Goal: Book appointment/travel/reservation: Book appointment/travel/reservation

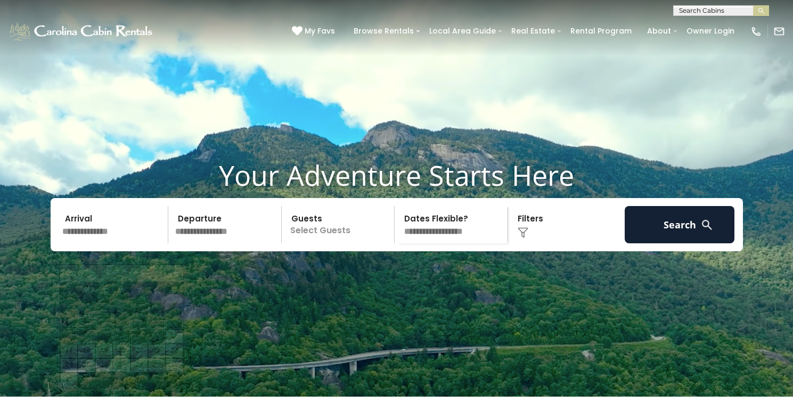
click at [112, 244] on input "text" at bounding box center [114, 224] width 110 height 37
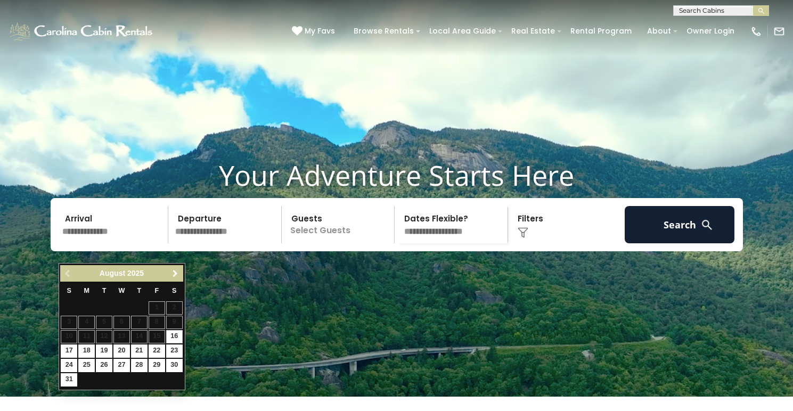
click at [175, 275] on span "Next" at bounding box center [175, 274] width 9 height 9
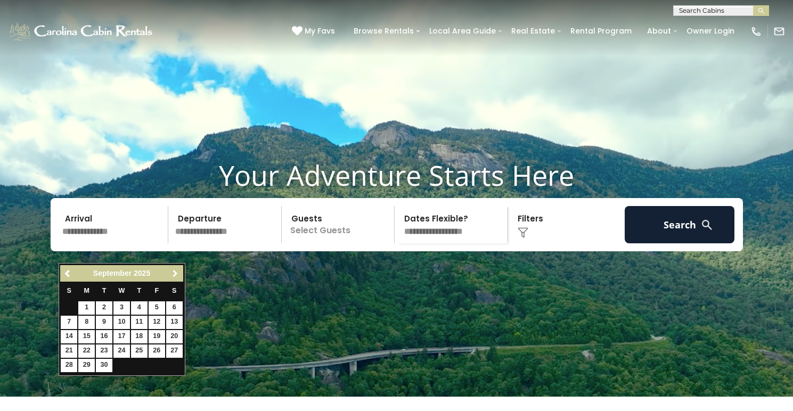
click at [175, 275] on span "Next" at bounding box center [175, 274] width 9 height 9
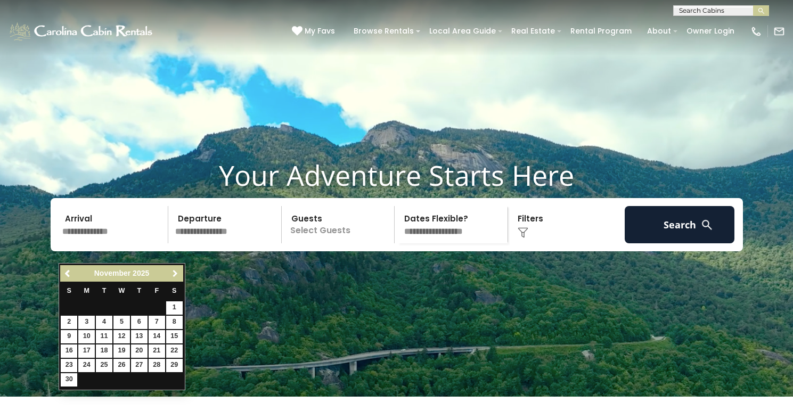
click at [175, 275] on span "Next" at bounding box center [175, 274] width 9 height 9
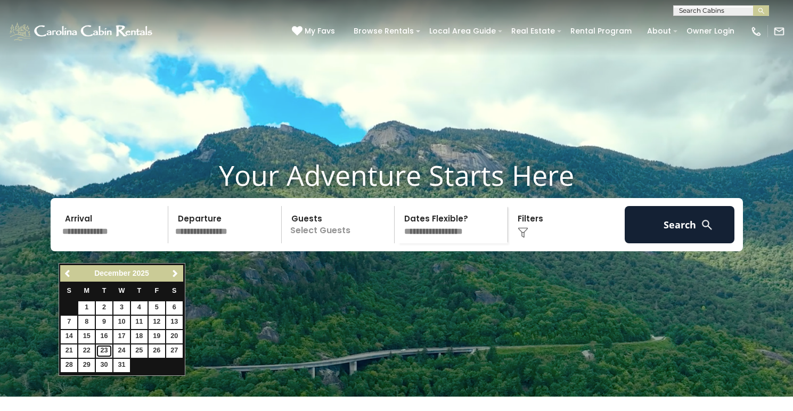
click at [105, 352] on link "23" at bounding box center [104, 351] width 17 height 13
type input "********"
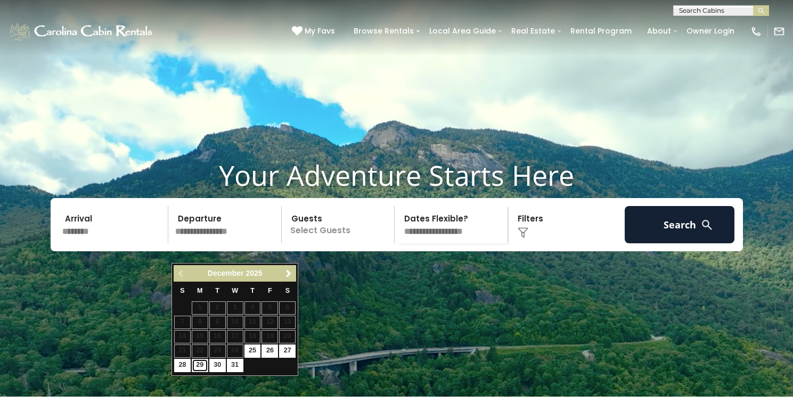
click at [197, 366] on link "29" at bounding box center [200, 365] width 17 height 13
type input "********"
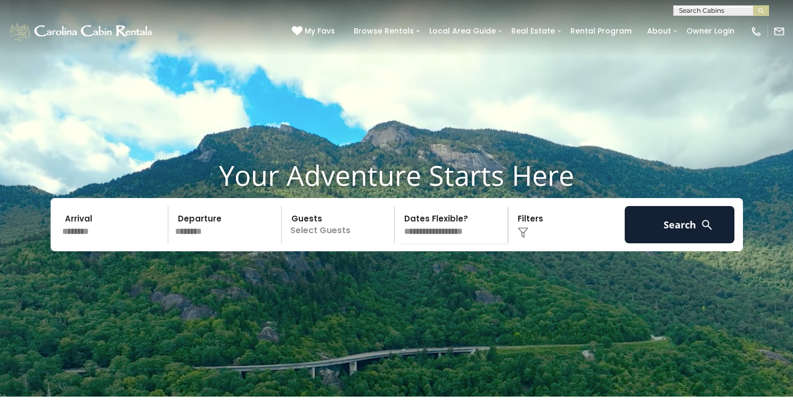
click at [341, 244] on p "Select Guests" at bounding box center [340, 224] width 110 height 37
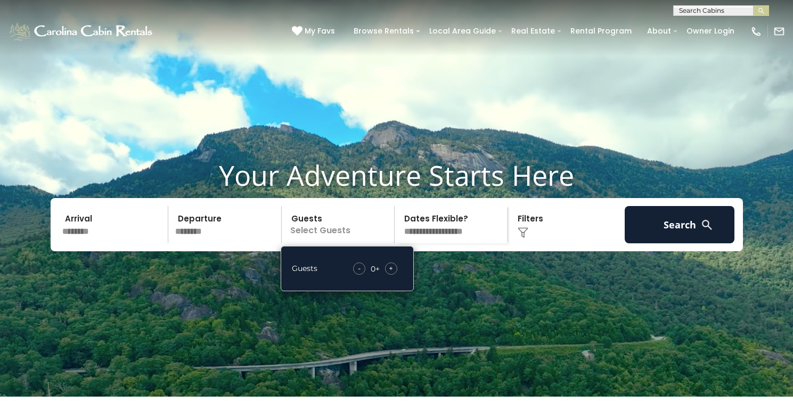
click at [394, 275] on div "+" at bounding box center [391, 269] width 12 height 12
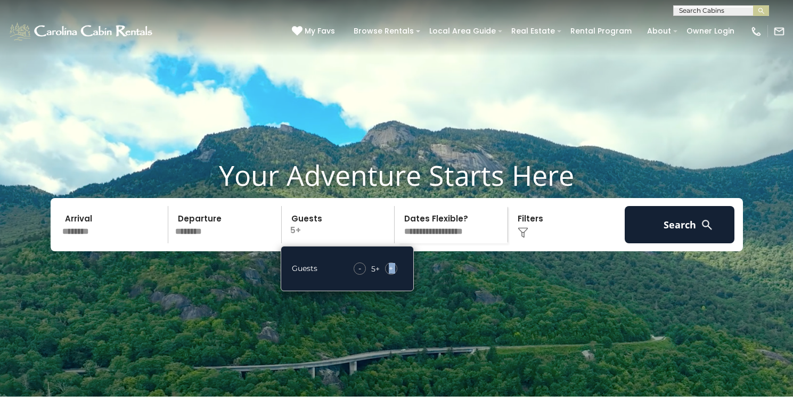
click at [394, 275] on div "+" at bounding box center [391, 269] width 12 height 12
click at [458, 244] on select "**********" at bounding box center [453, 224] width 110 height 37
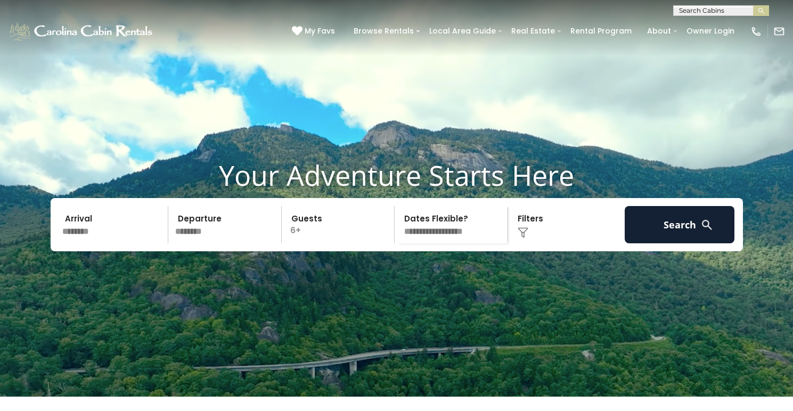
click at [556, 244] on div "Click to Choose" at bounding box center [567, 224] width 110 height 37
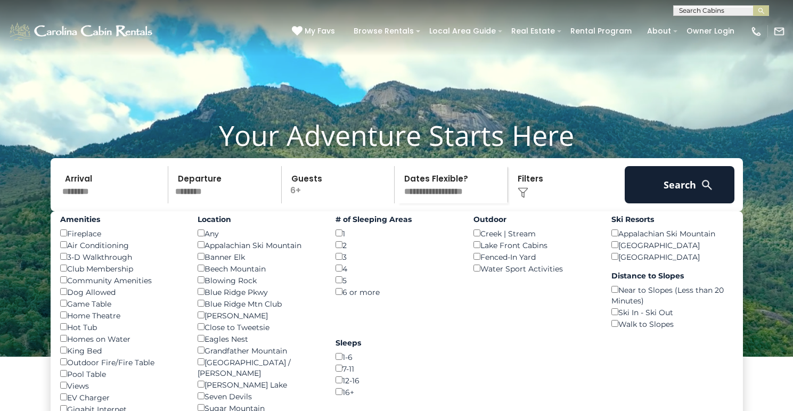
scroll to position [46, 0]
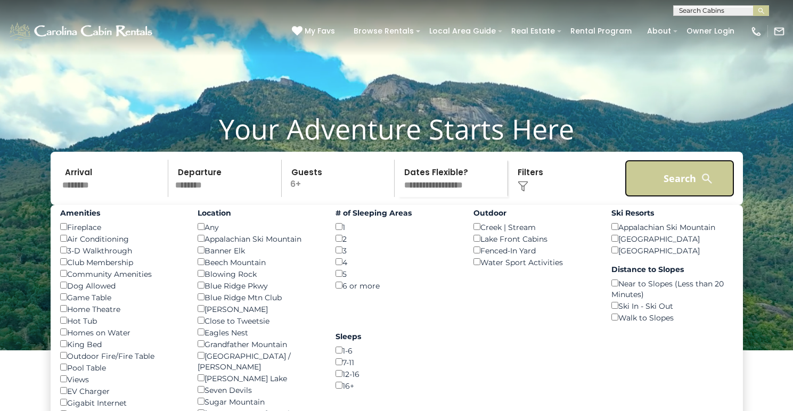
click at [646, 196] on button "Search" at bounding box center [680, 178] width 110 height 37
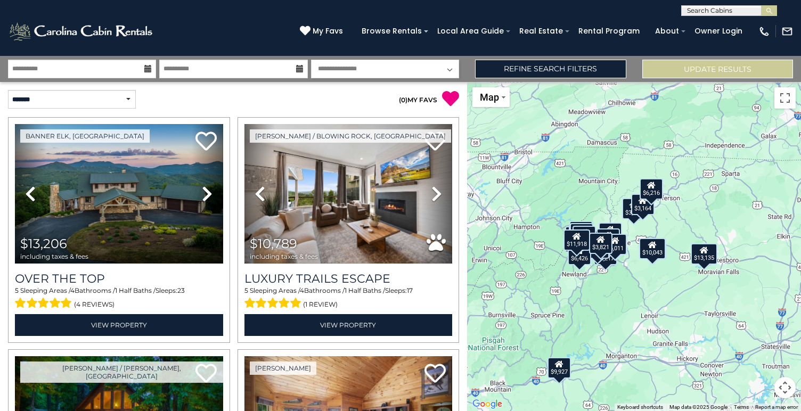
drag, startPoint x: 644, startPoint y: 262, endPoint x: 599, endPoint y: 290, distance: 52.5
click at [599, 290] on div "$13,206 $10,789 $3,899 $9,927 $5,519 $8,172 $4,588 $5,338 $13,135 $7,119 $10,04…" at bounding box center [634, 246] width 334 height 329
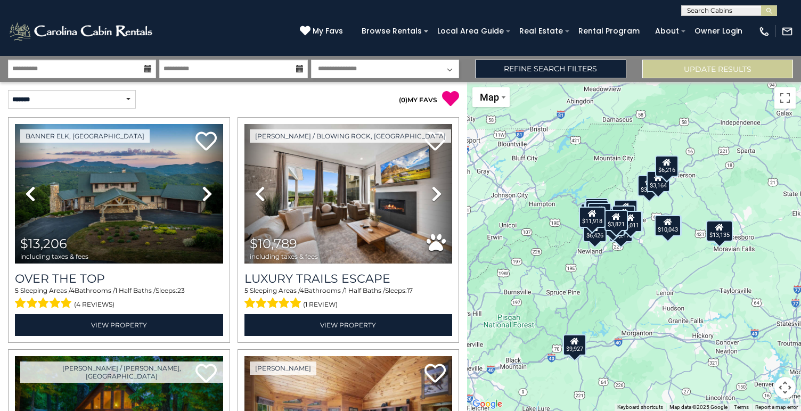
drag, startPoint x: 632, startPoint y: 222, endPoint x: 659, endPoint y: 185, distance: 45.4
click at [659, 185] on div "$13,206 $10,789 $3,899 $9,927 $5,519 $8,172 $4,588 $5,338 $13,135 $7,119 $10,04…" at bounding box center [634, 246] width 334 height 329
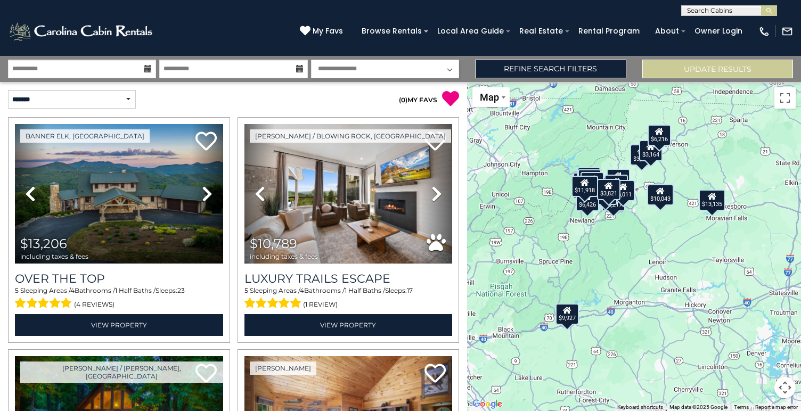
drag, startPoint x: 557, startPoint y: 193, endPoint x: 539, endPoint y: 174, distance: 27.1
click at [539, 174] on div "$13,206 $10,789 $3,899 $9,927 $5,519 $8,172 $4,588 $5,338 $13,135 $7,119 $10,04…" at bounding box center [634, 246] width 334 height 329
click at [107, 106] on select "**********" at bounding box center [72, 99] width 128 height 19
select select "*********"
click at [8, 90] on select "**********" at bounding box center [72, 99] width 128 height 19
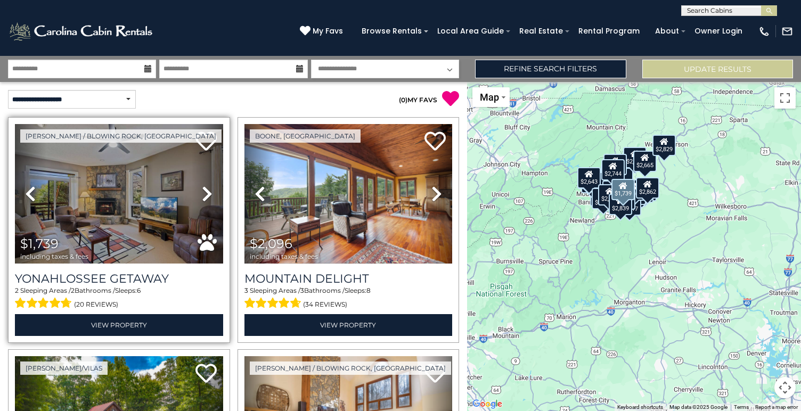
click at [198, 196] on link "Next" at bounding box center [207, 194] width 31 height 140
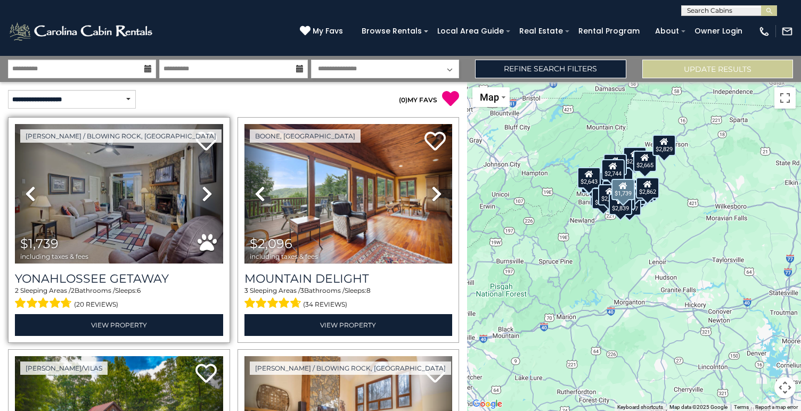
click at [202, 194] on icon at bounding box center [207, 193] width 11 height 17
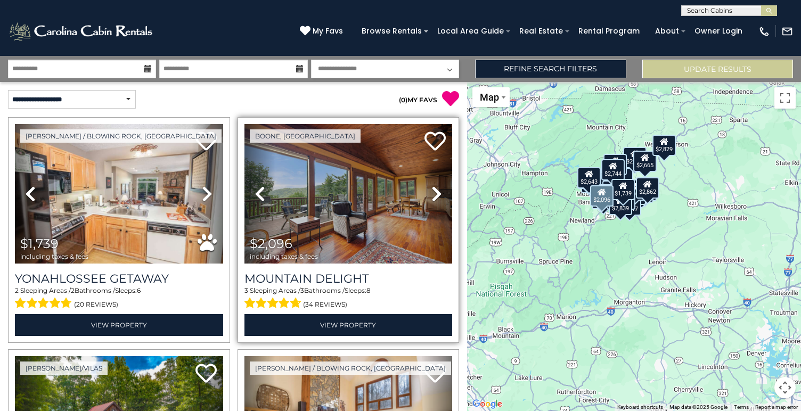
click at [432, 194] on icon at bounding box center [437, 193] width 11 height 17
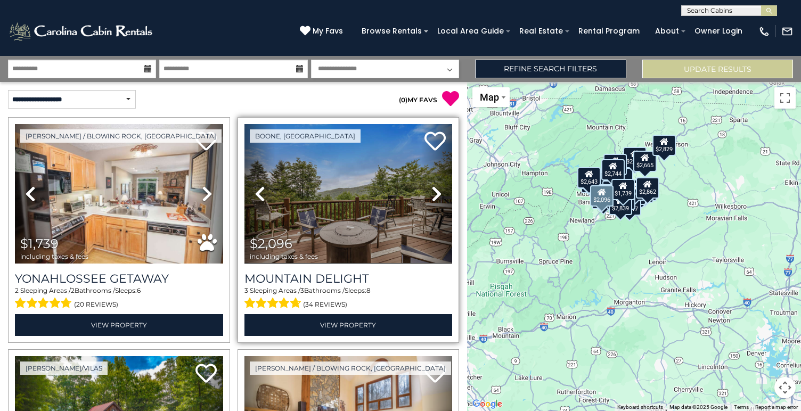
click at [432, 194] on icon at bounding box center [437, 193] width 11 height 17
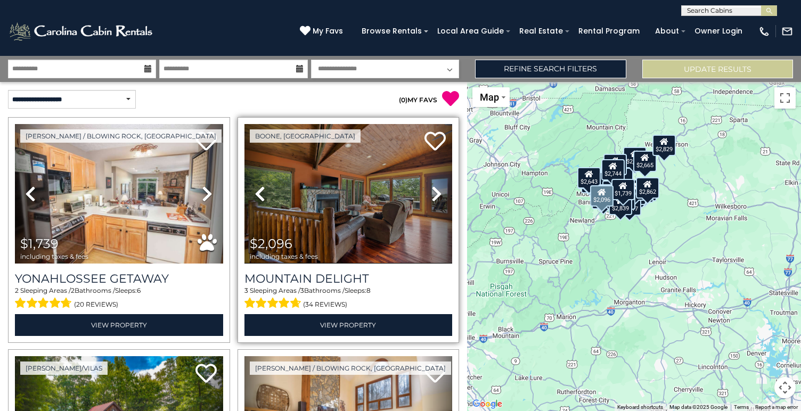
click at [432, 194] on icon at bounding box center [437, 193] width 11 height 17
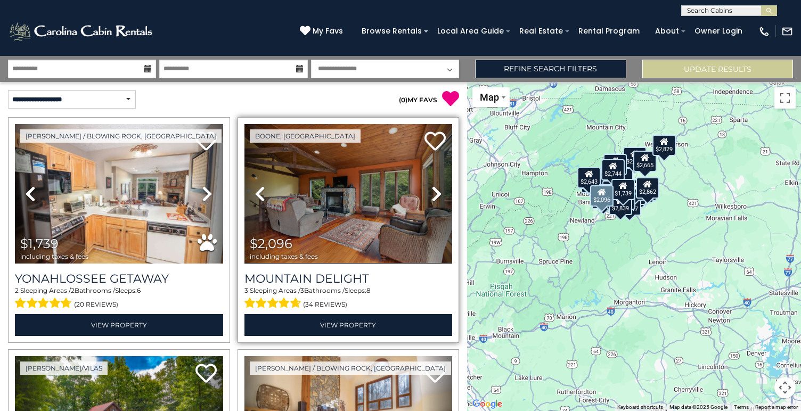
click at [432, 194] on icon at bounding box center [437, 193] width 11 height 17
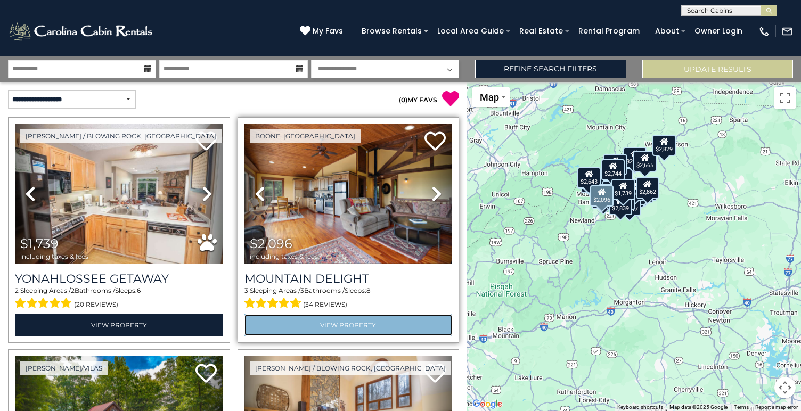
click at [353, 315] on link "View Property" at bounding box center [349, 325] width 208 height 22
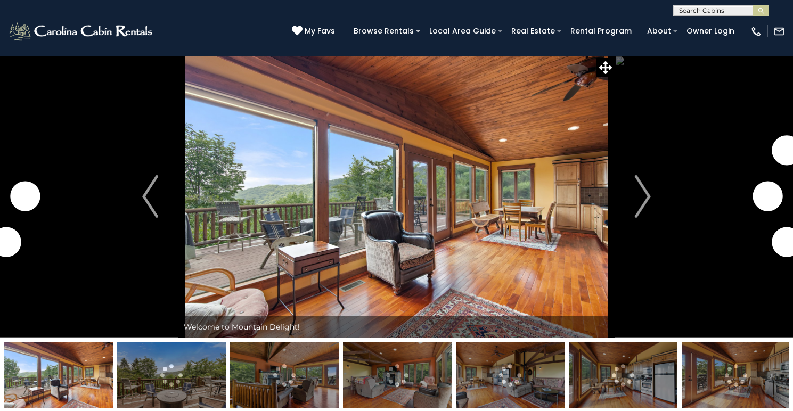
click at [627, 231] on button "Next" at bounding box center [643, 196] width 56 height 282
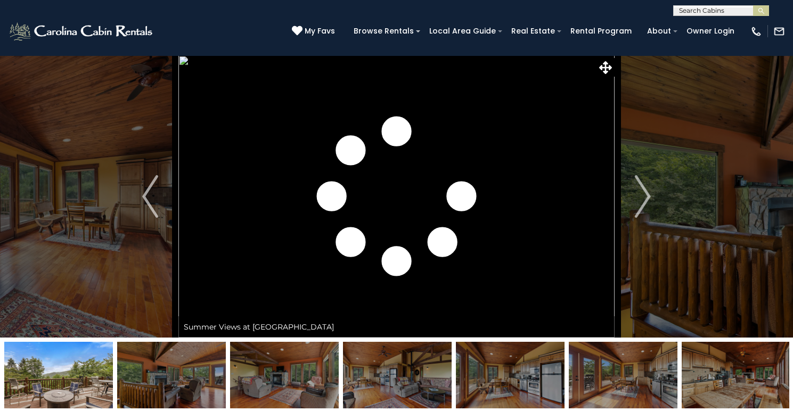
click at [627, 231] on button "Next" at bounding box center [643, 196] width 56 height 282
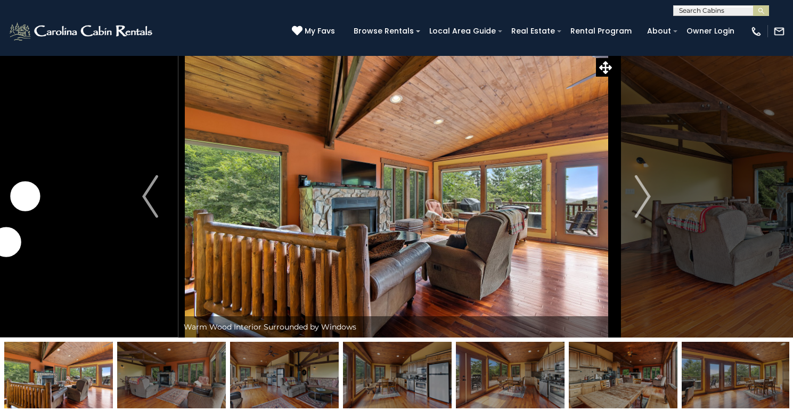
click at [627, 231] on button "Next" at bounding box center [643, 196] width 56 height 282
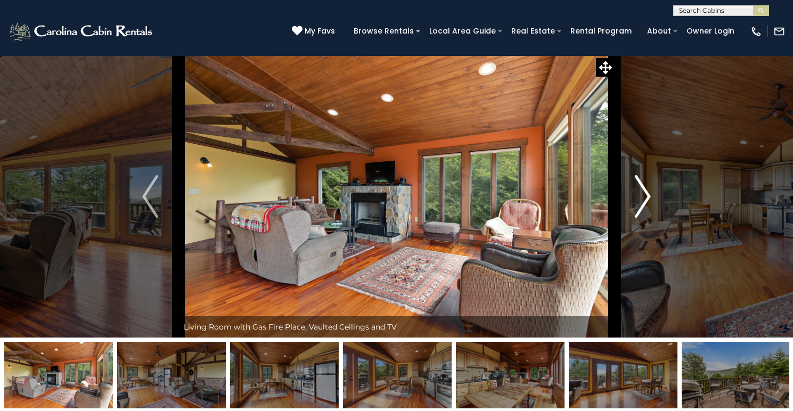
click at [635, 218] on img "Next" at bounding box center [643, 196] width 16 height 43
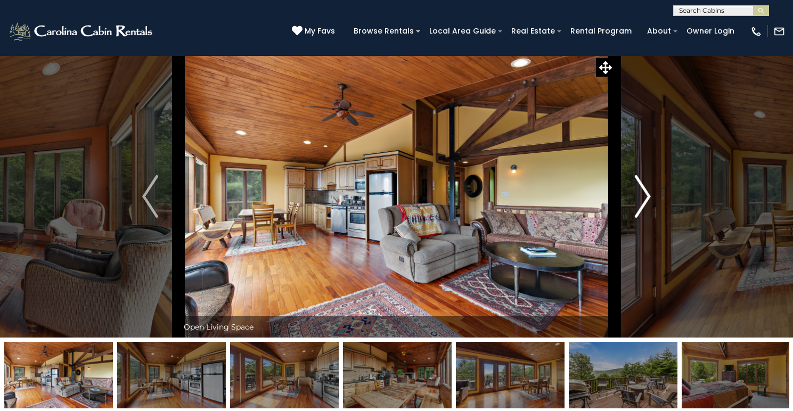
click at [635, 218] on img "Next" at bounding box center [643, 196] width 16 height 43
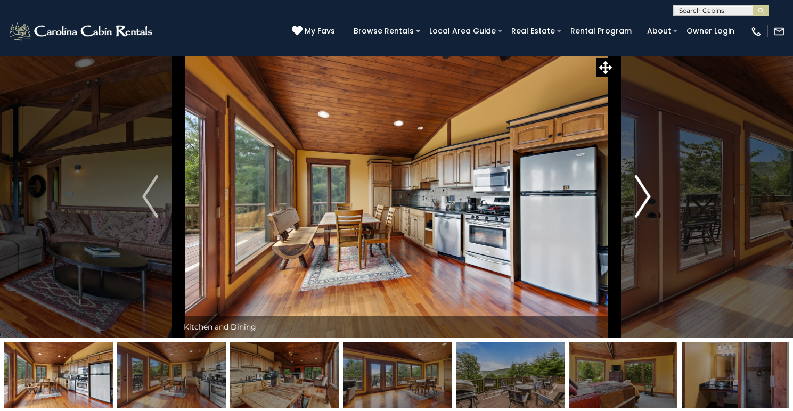
click at [635, 218] on img "Next" at bounding box center [643, 196] width 16 height 43
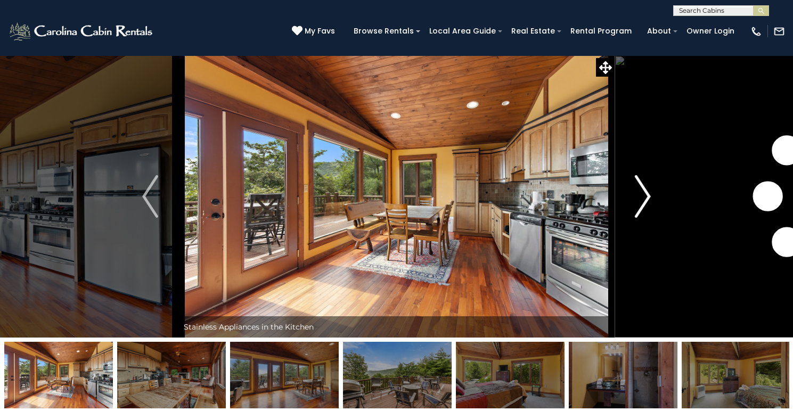
click at [635, 218] on img "Next" at bounding box center [643, 196] width 16 height 43
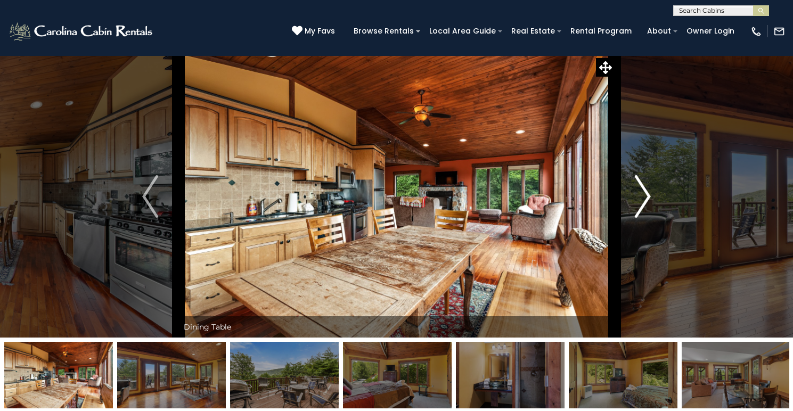
click at [635, 218] on img "Next" at bounding box center [643, 196] width 16 height 43
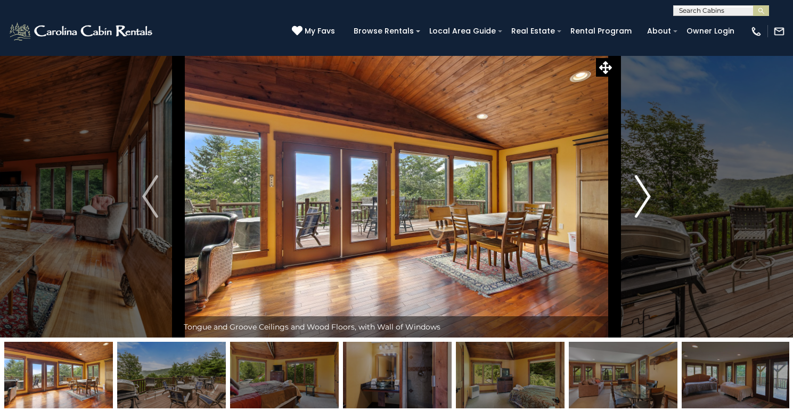
click at [635, 218] on img "Next" at bounding box center [643, 196] width 16 height 43
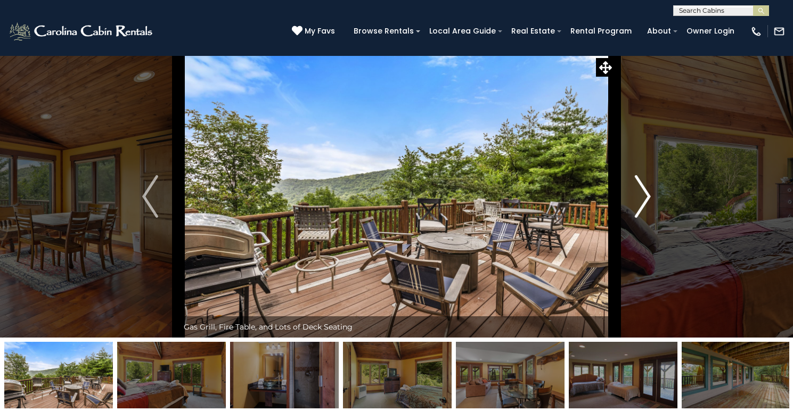
click at [635, 218] on img "Next" at bounding box center [643, 196] width 16 height 43
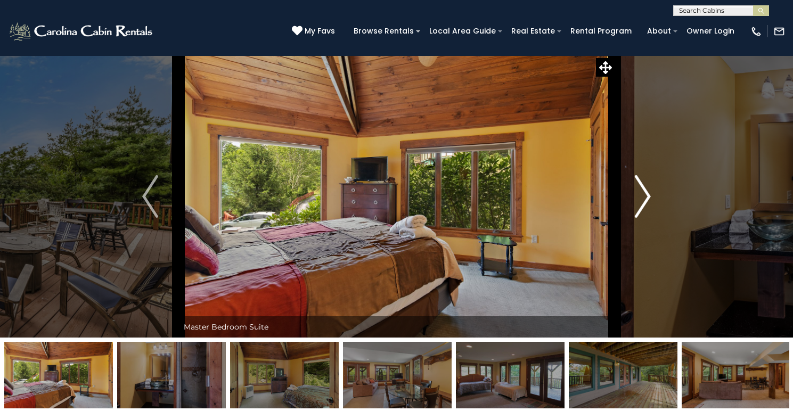
click at [635, 218] on img "Next" at bounding box center [643, 196] width 16 height 43
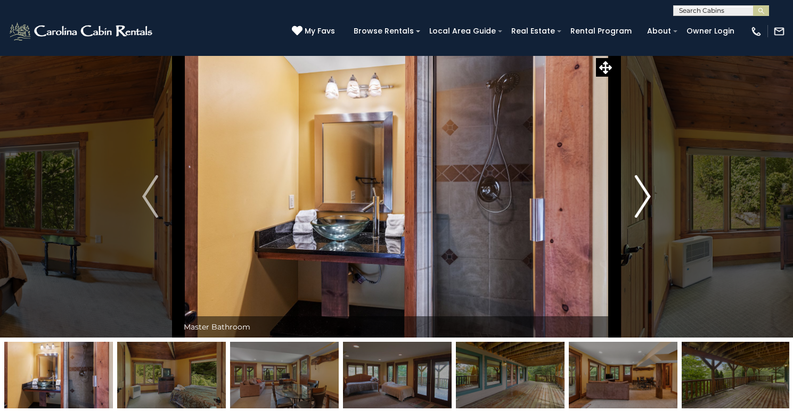
click at [635, 218] on img "Next" at bounding box center [643, 196] width 16 height 43
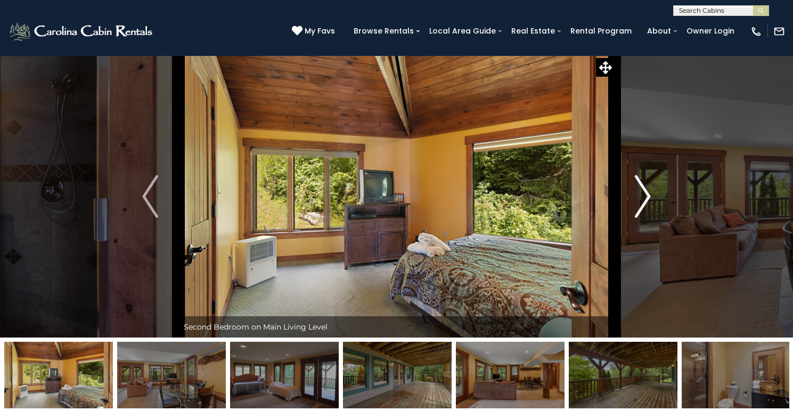
click at [635, 218] on img "Next" at bounding box center [643, 196] width 16 height 43
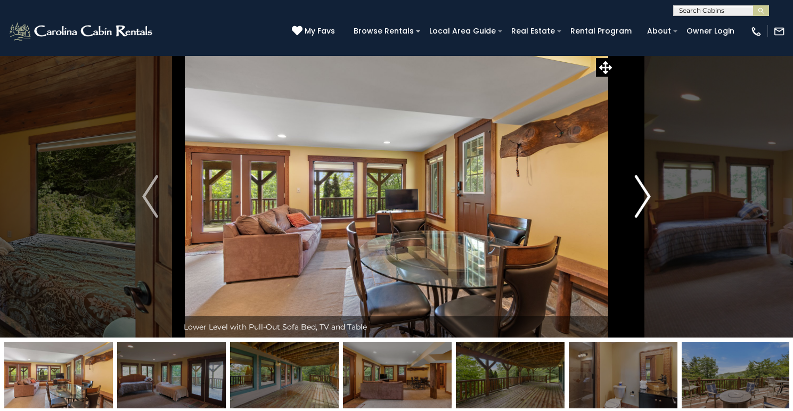
click at [635, 218] on img "Next" at bounding box center [643, 196] width 16 height 43
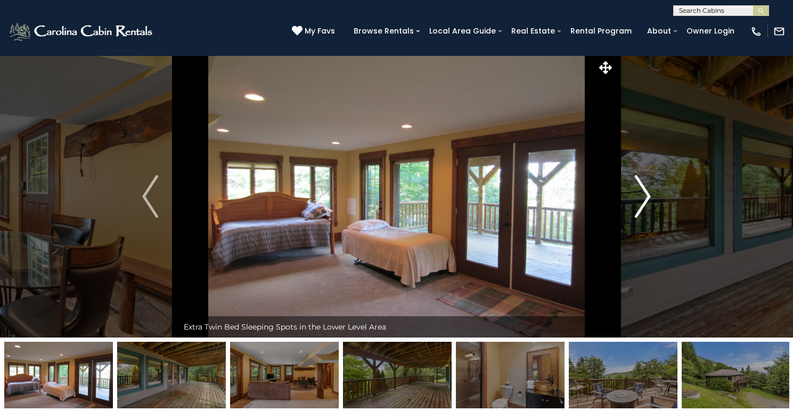
click at [635, 218] on img "Next" at bounding box center [643, 196] width 16 height 43
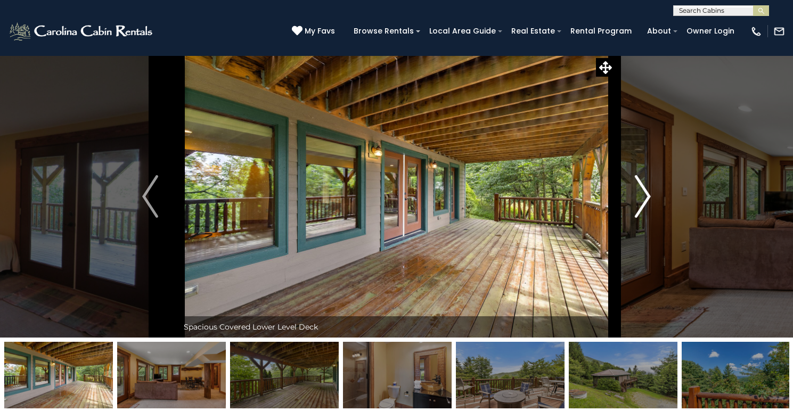
click at [635, 218] on img "Next" at bounding box center [643, 196] width 16 height 43
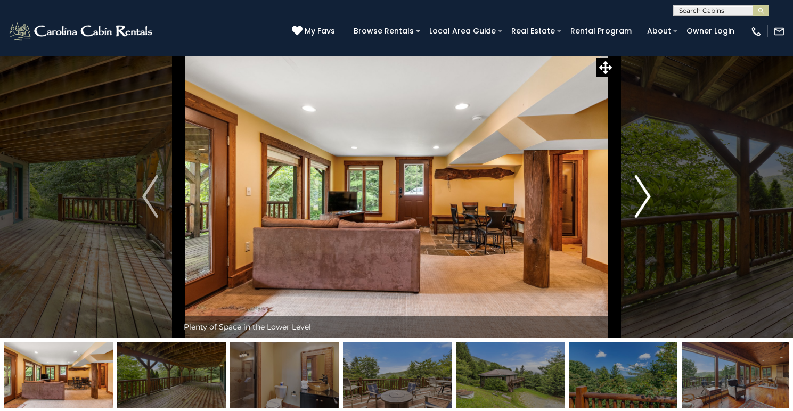
click at [635, 218] on img "Next" at bounding box center [643, 196] width 16 height 43
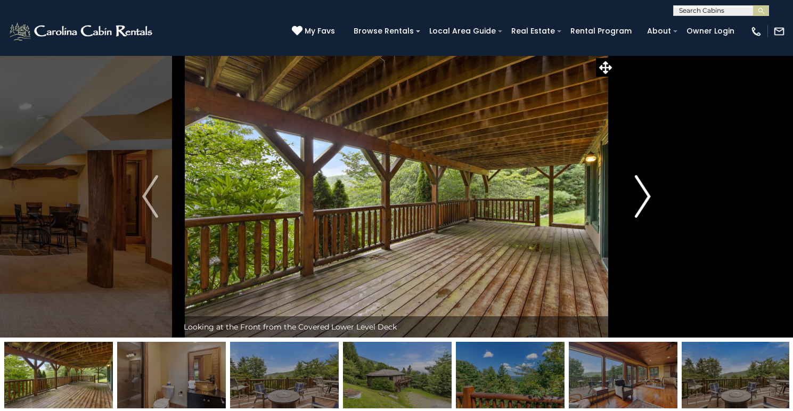
click at [635, 218] on img "Next" at bounding box center [643, 196] width 16 height 43
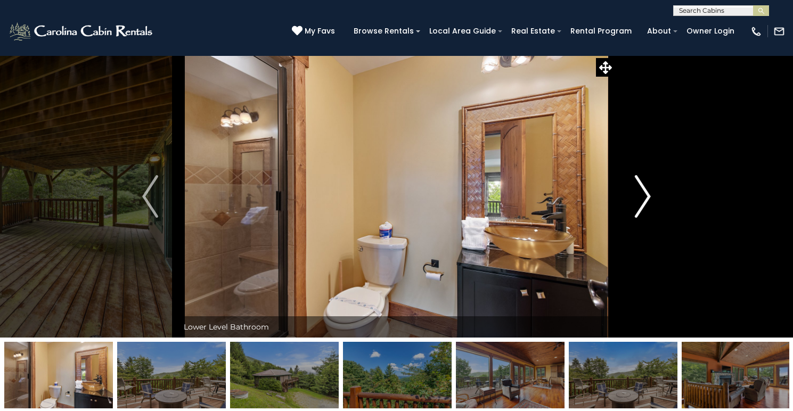
click at [635, 218] on img "Next" at bounding box center [643, 196] width 16 height 43
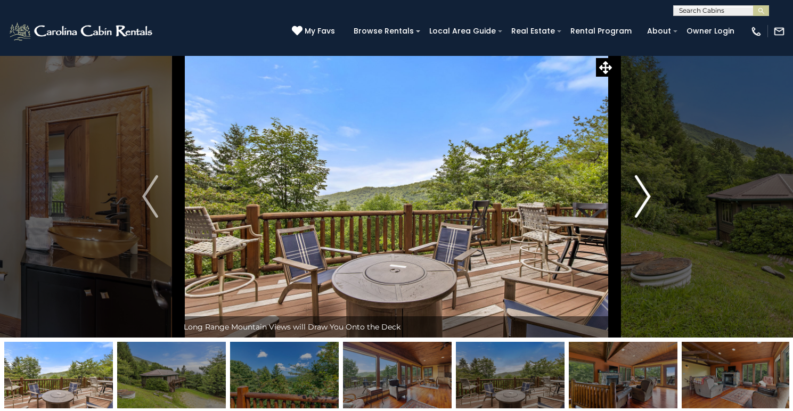
click at [635, 218] on img "Next" at bounding box center [643, 196] width 16 height 43
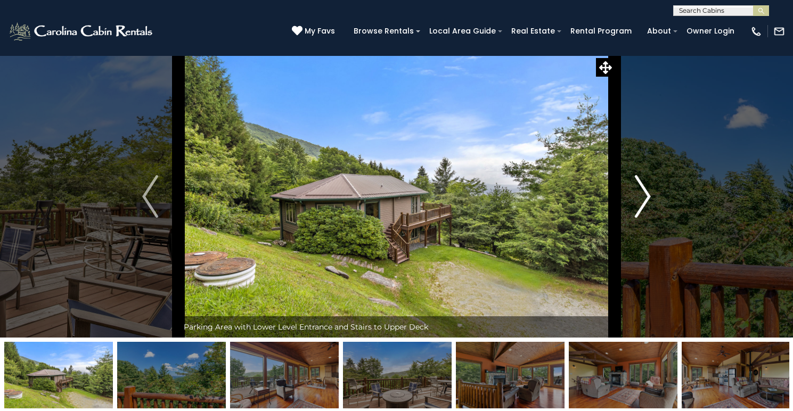
click at [635, 218] on img "Next" at bounding box center [643, 196] width 16 height 43
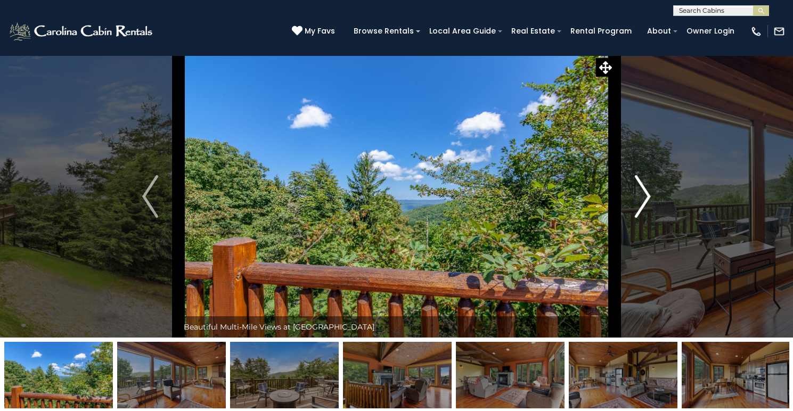
click at [635, 218] on img "Next" at bounding box center [643, 196] width 16 height 43
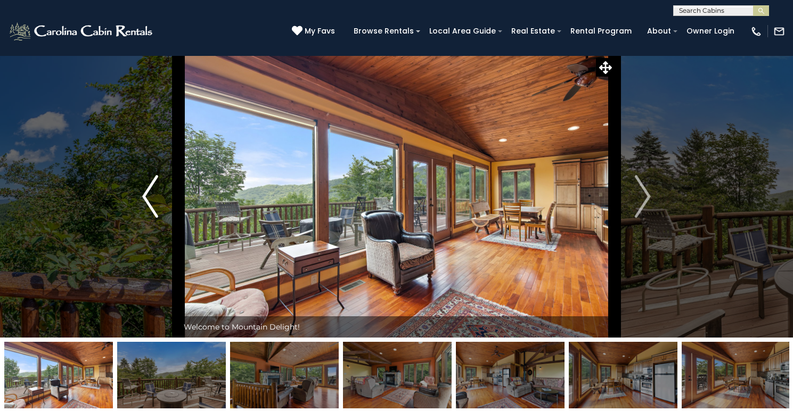
click at [129, 91] on button "Previous" at bounding box center [150, 196] width 56 height 282
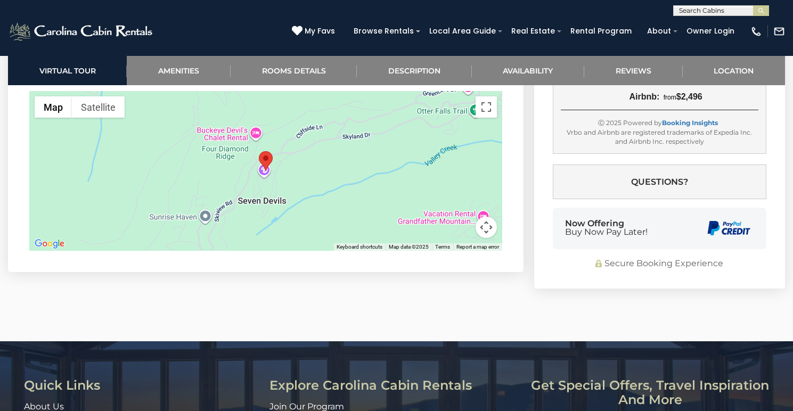
scroll to position [2506, 0]
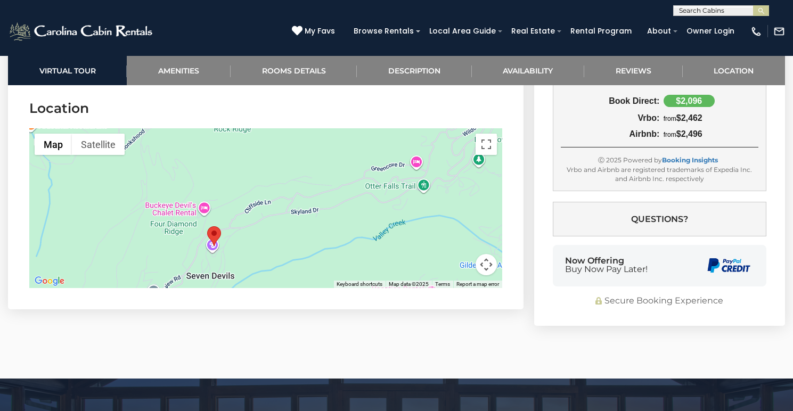
drag, startPoint x: 366, startPoint y: 288, endPoint x: 311, endPoint y: 328, distance: 68.2
click at [311, 288] on div at bounding box center [265, 208] width 473 height 160
drag, startPoint x: 479, startPoint y: 219, endPoint x: 425, endPoint y: 333, distance: 126.3
click at [425, 288] on div "Map Terrain Satellite Labels Keyboard shortcuts Map Data Map data ©2025 Map dat…" at bounding box center [265, 208] width 473 height 160
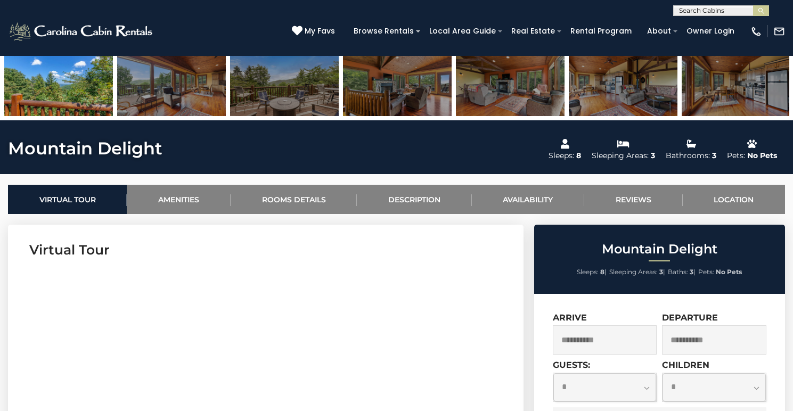
scroll to position [271, 0]
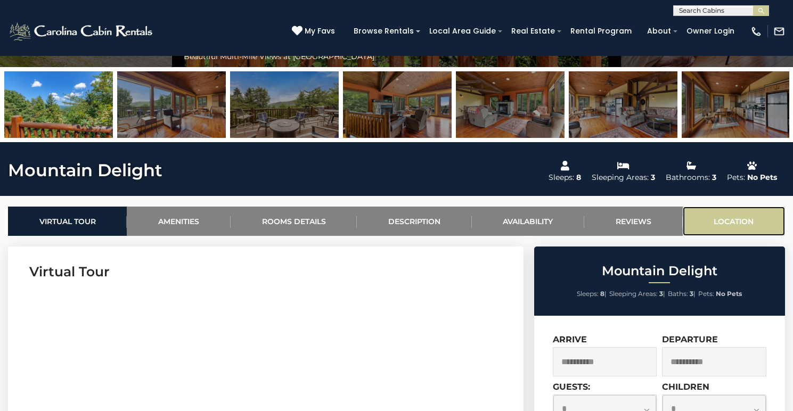
click at [724, 236] on link "Location" at bounding box center [734, 221] width 102 height 29
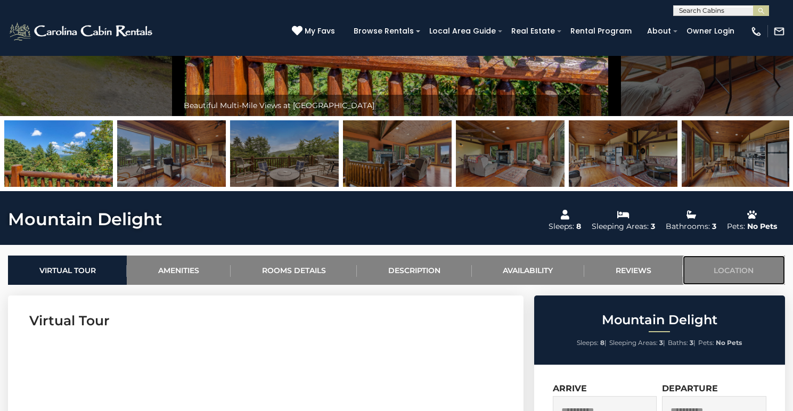
scroll to position [221, 0]
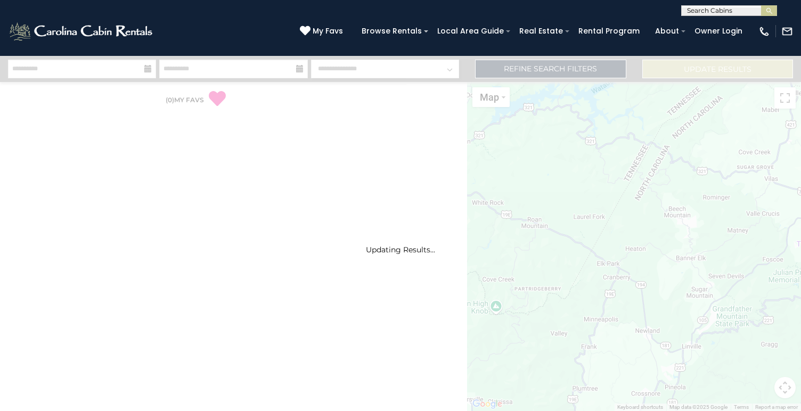
click at [575, 71] on div "Updating Results..." at bounding box center [400, 233] width 801 height 355
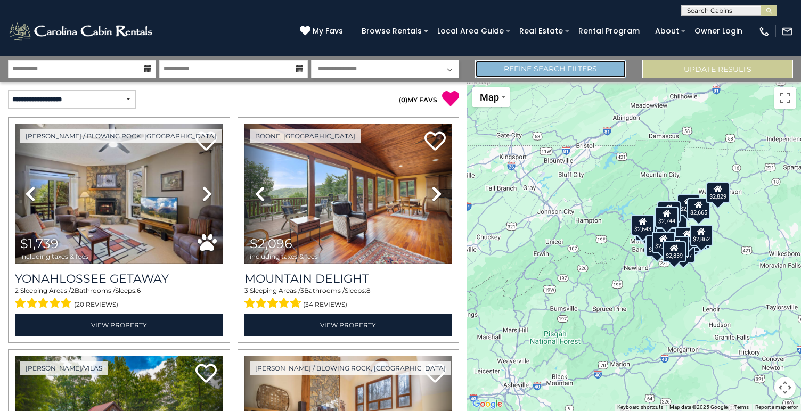
click at [561, 68] on link "Refine Search Filters" at bounding box center [550, 69] width 151 height 19
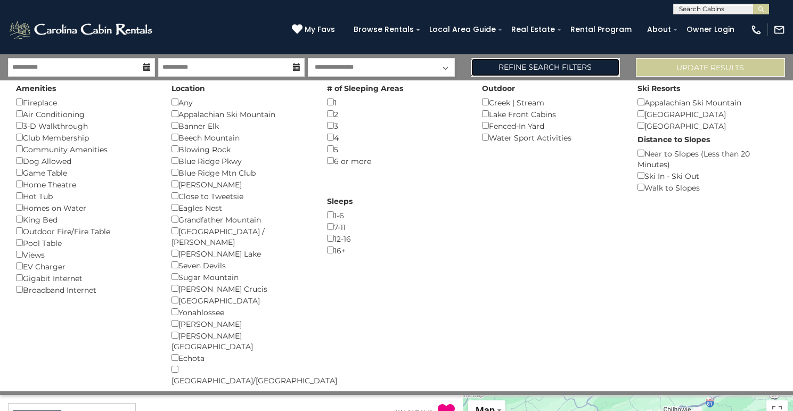
scroll to position [3, 0]
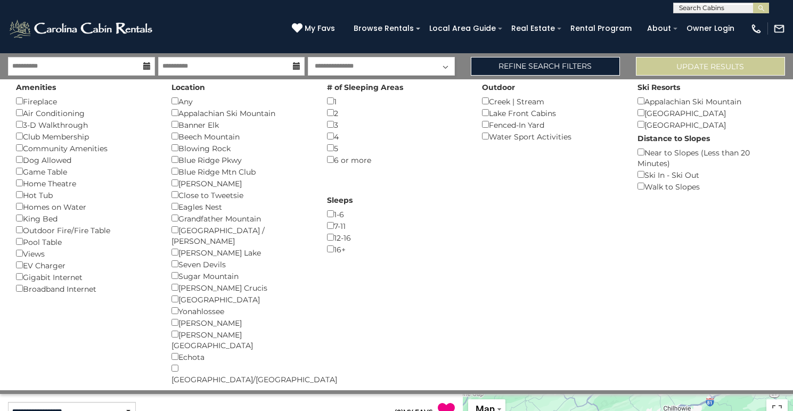
click at [661, 156] on div "Near to Slopes (Less than 20 Minutes) ()" at bounding box center [708, 158] width 140 height 22
click at [644, 156] on div "Near to Slopes (Less than 20 Minutes) ()" at bounding box center [708, 158] width 140 height 22
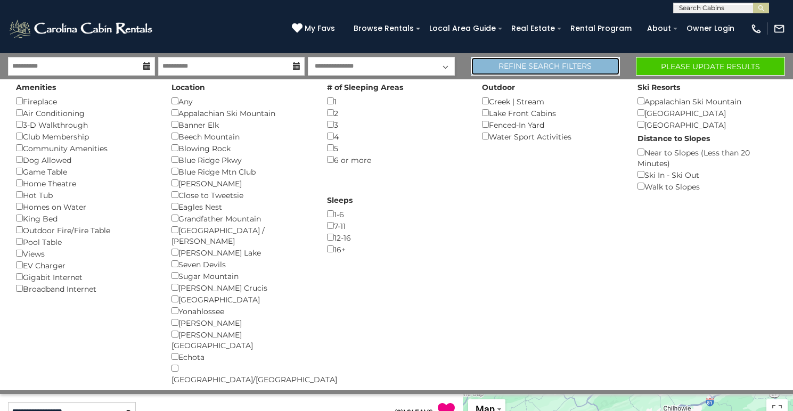
click at [607, 67] on link "Refine Search Filters" at bounding box center [545, 66] width 149 height 19
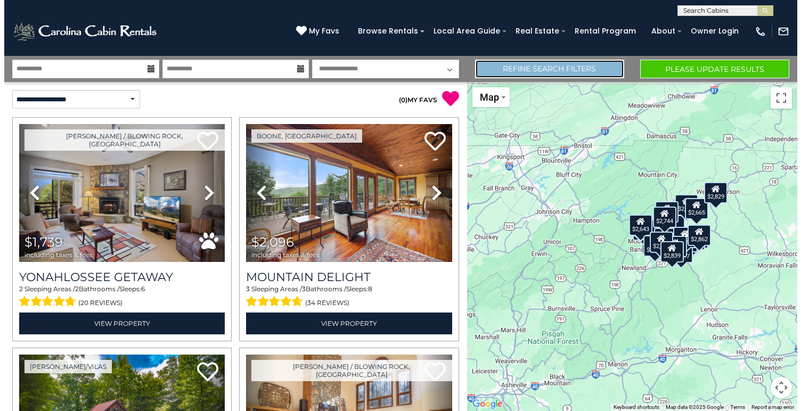
scroll to position [0, 0]
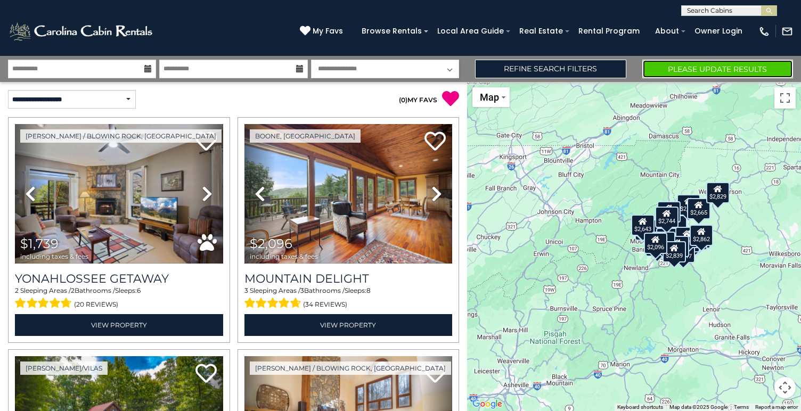
click at [686, 69] on button "Please Update Results" at bounding box center [718, 69] width 151 height 19
